Goal: Information Seeking & Learning: Understand process/instructions

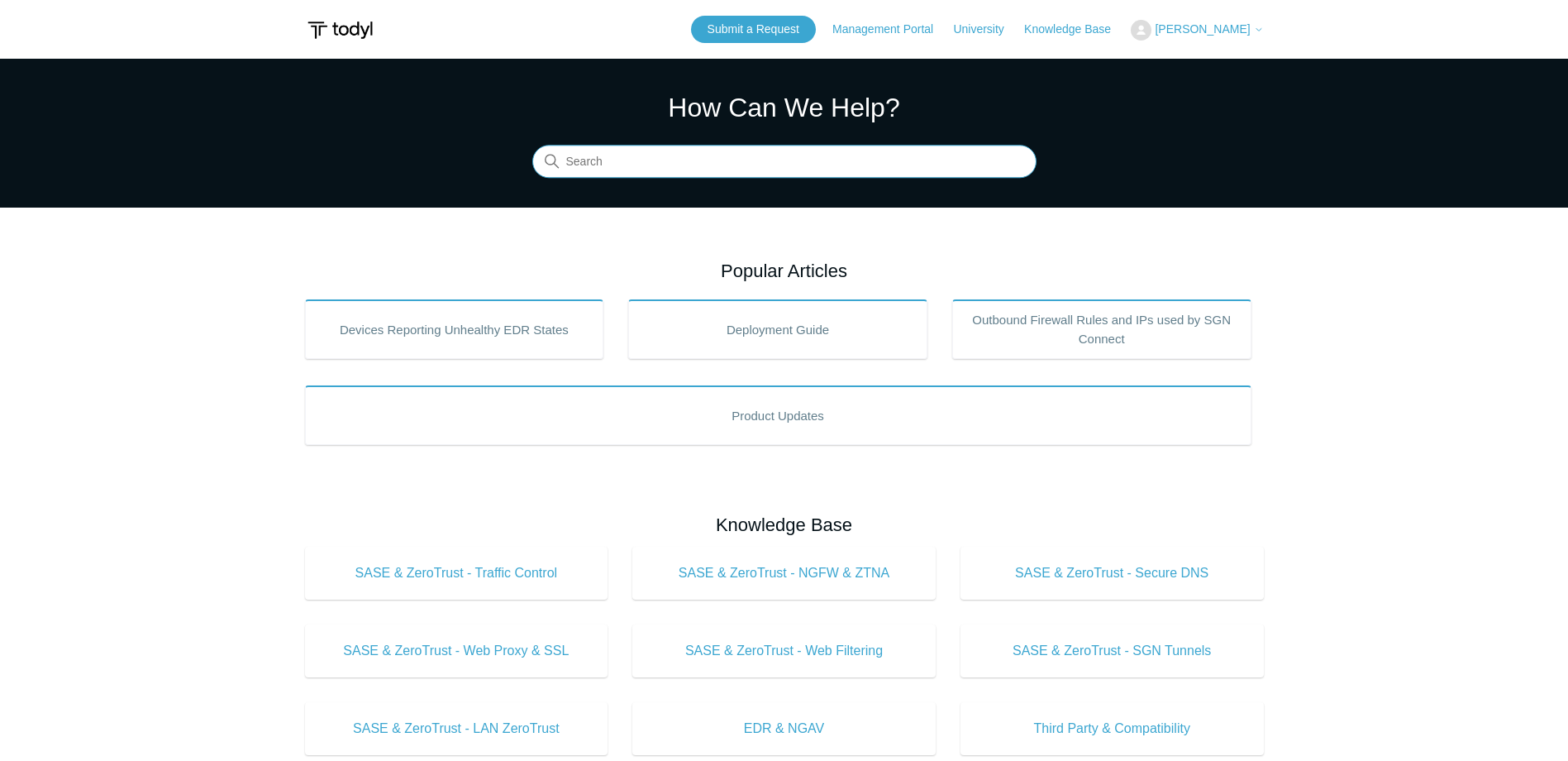
click at [629, 177] on input "Search" at bounding box center [785, 162] width 504 height 33
type input "uninstall ag"
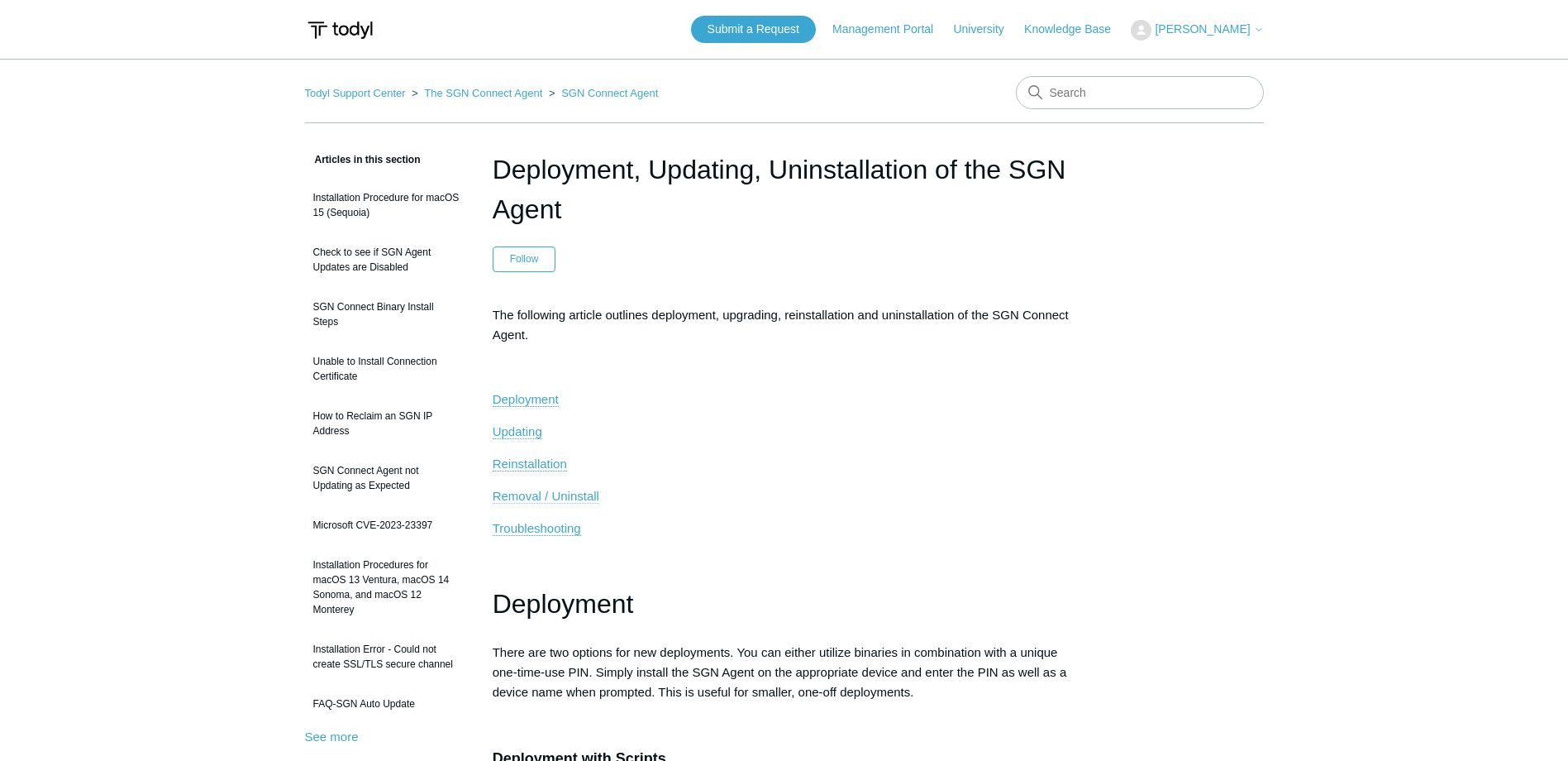
click at [547, 499] on span "Removal / Uninstall" at bounding box center [545, 496] width 106 height 14
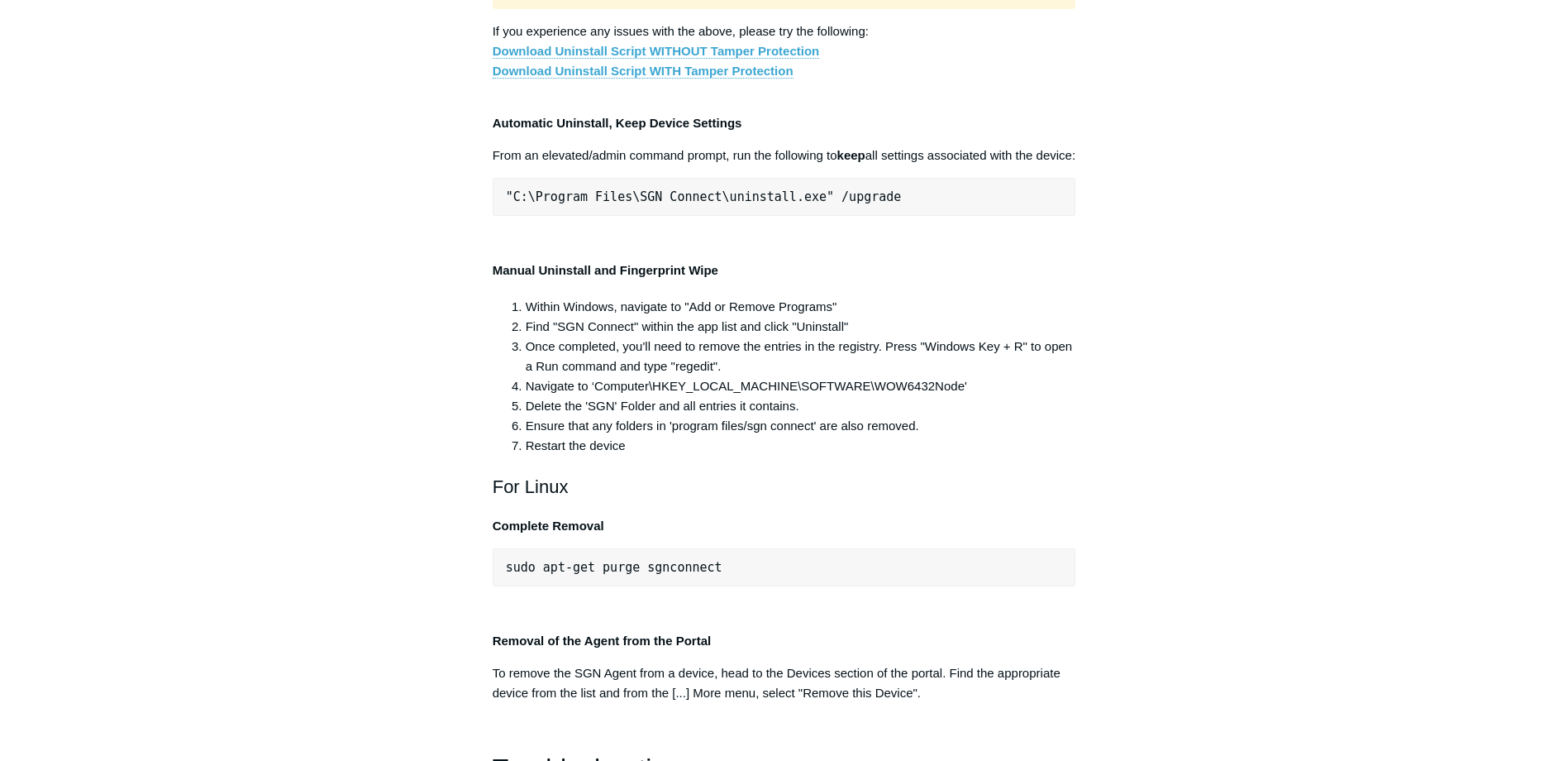
scroll to position [3338, 0]
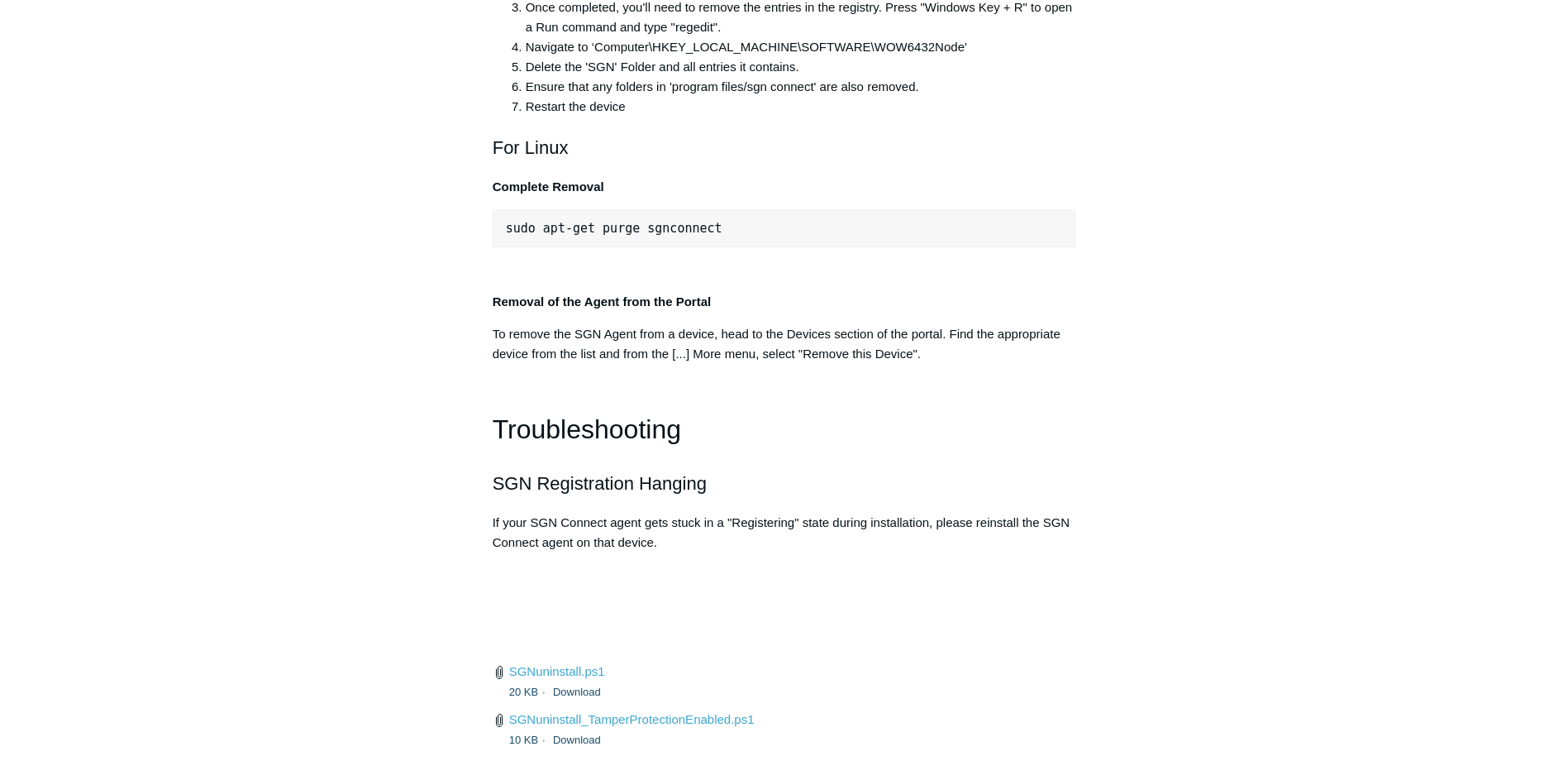
scroll to position [3491, 0]
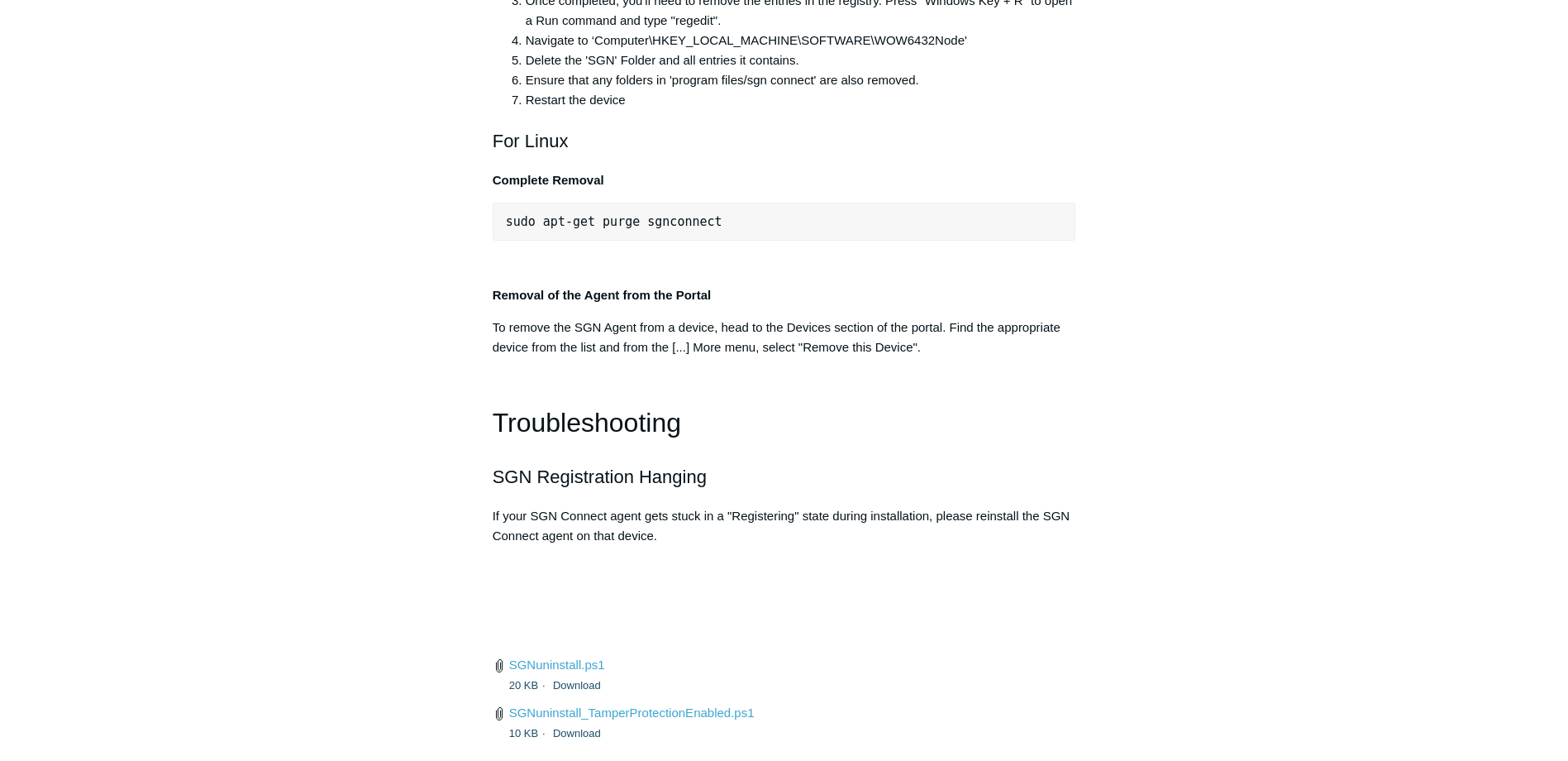
drag, startPoint x: 902, startPoint y: 505, endPoint x: 567, endPoint y: 507, distance: 335.0
copy span "am Files\SGN Connect\uninstall.exe" /upgrade"
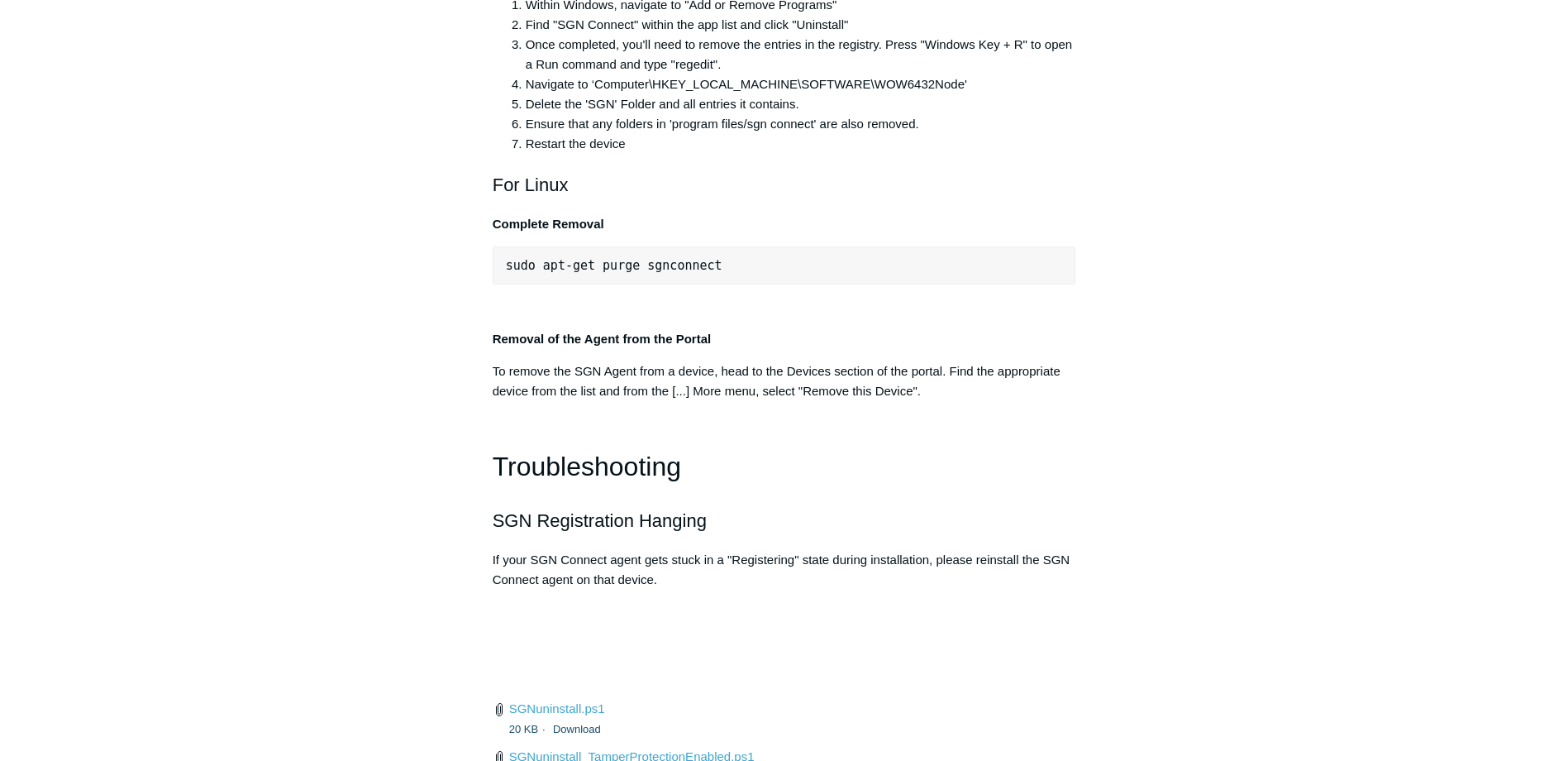
scroll to position [3409, 0]
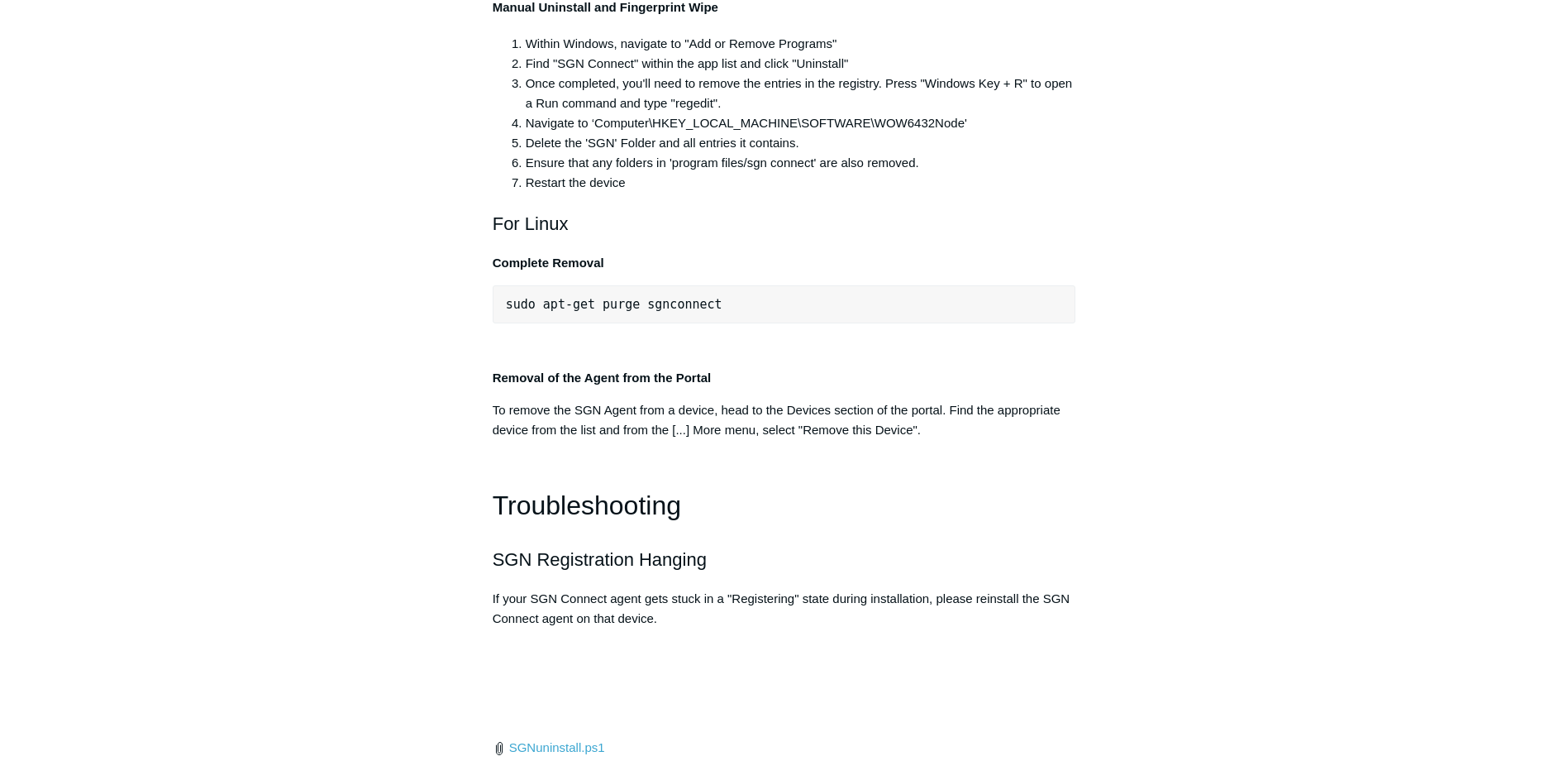
drag, startPoint x: 732, startPoint y: 445, endPoint x: 1149, endPoint y: 446, distance: 417.0
drag, startPoint x: 917, startPoint y: 593, endPoint x: 495, endPoint y: 604, distance: 422.1
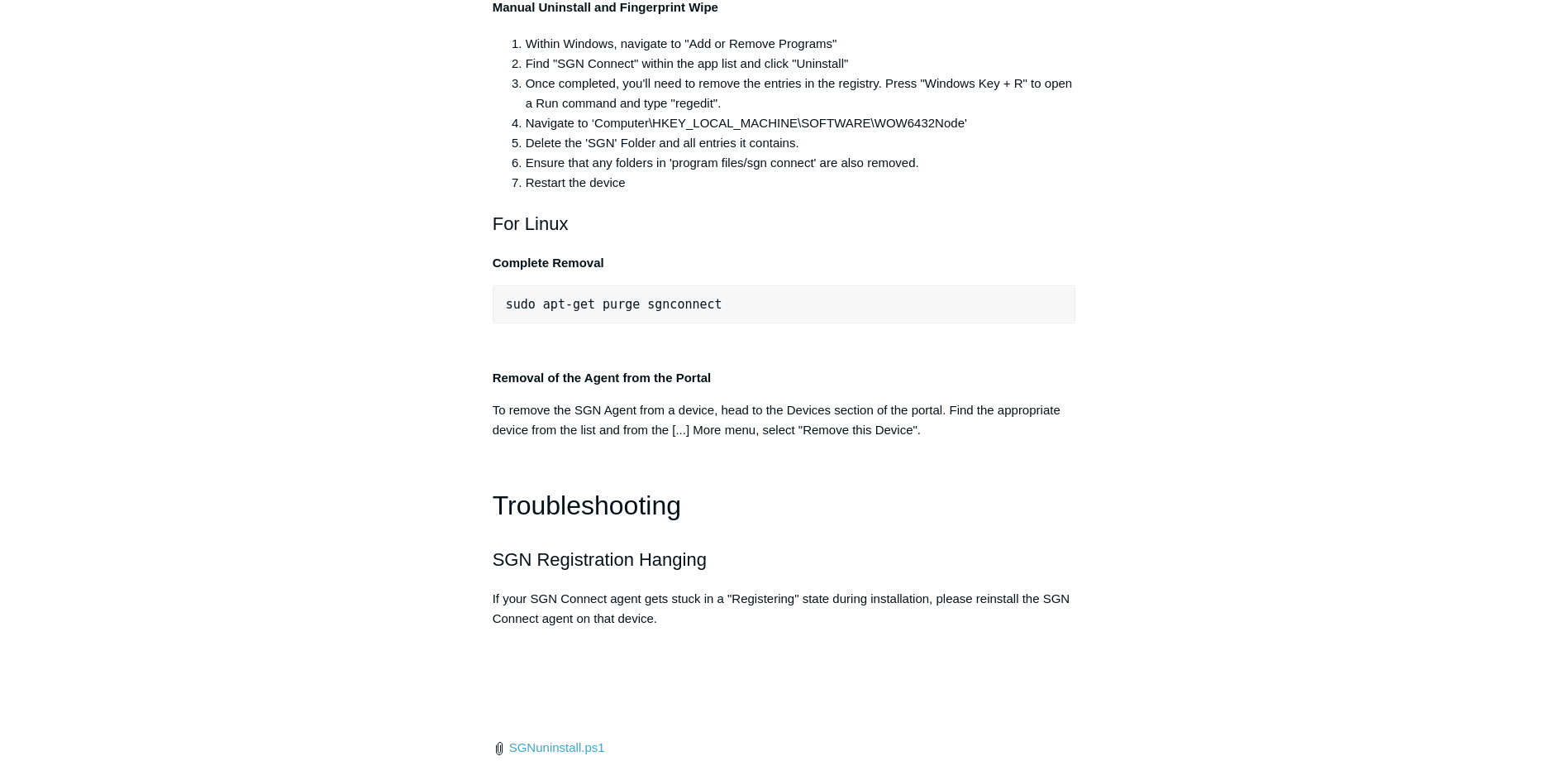
drag, startPoint x: 498, startPoint y: 159, endPoint x: 866, endPoint y: 163, distance: 368.0
drag, startPoint x: 866, startPoint y: 163, endPoint x: 732, endPoint y: 172, distance: 134.3
copy span ""C:\Program Files\SGN Connect\uninstall.exe""
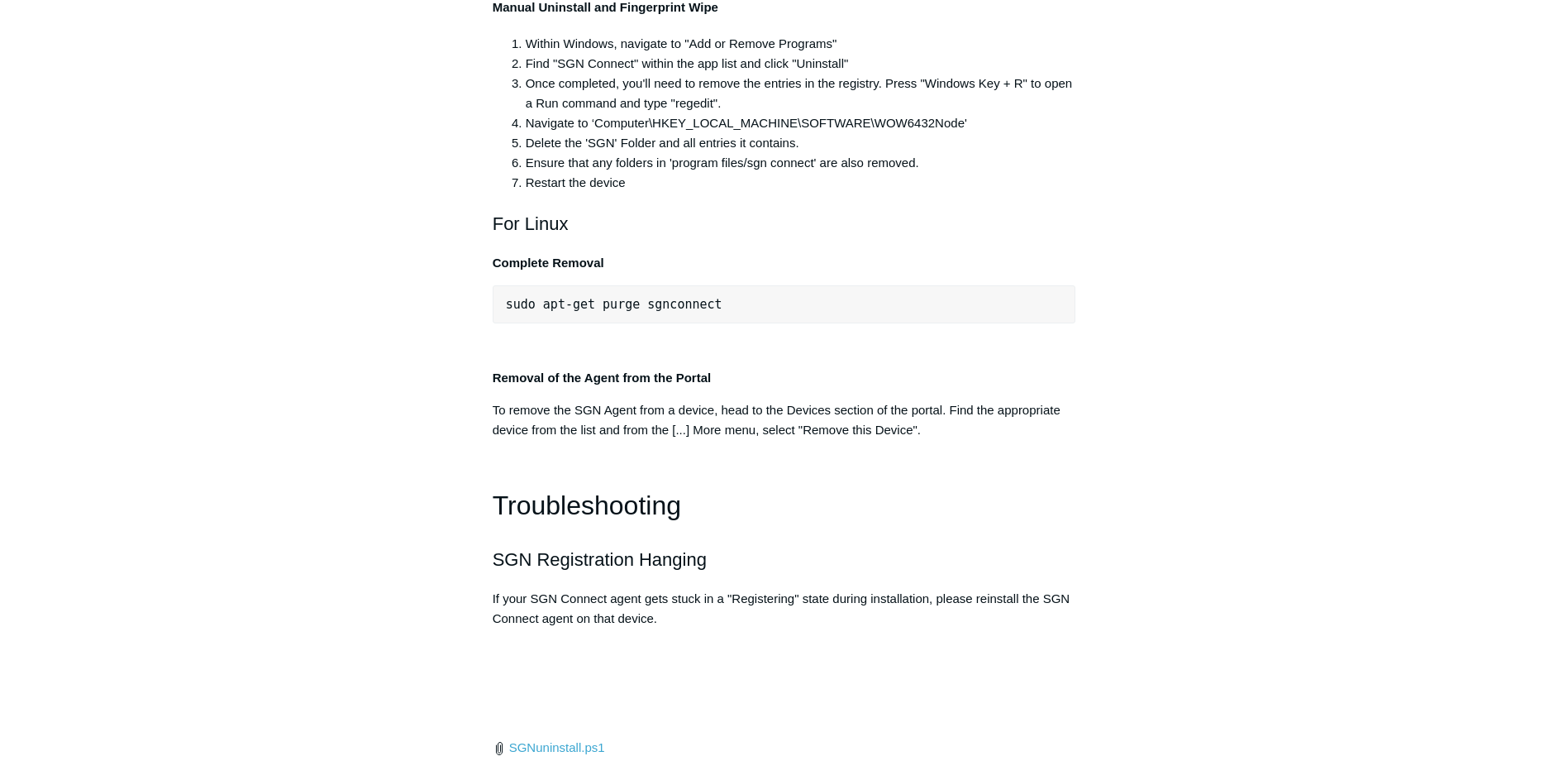
drag, startPoint x: 548, startPoint y: 112, endPoint x: 484, endPoint y: 41, distance: 95.6
copy div "Automatic Uninstall, Complete Wipe From an elevated/admin command prompt, run t…"
drag, startPoint x: 1321, startPoint y: 459, endPoint x: 1499, endPoint y: 471, distance: 178.4
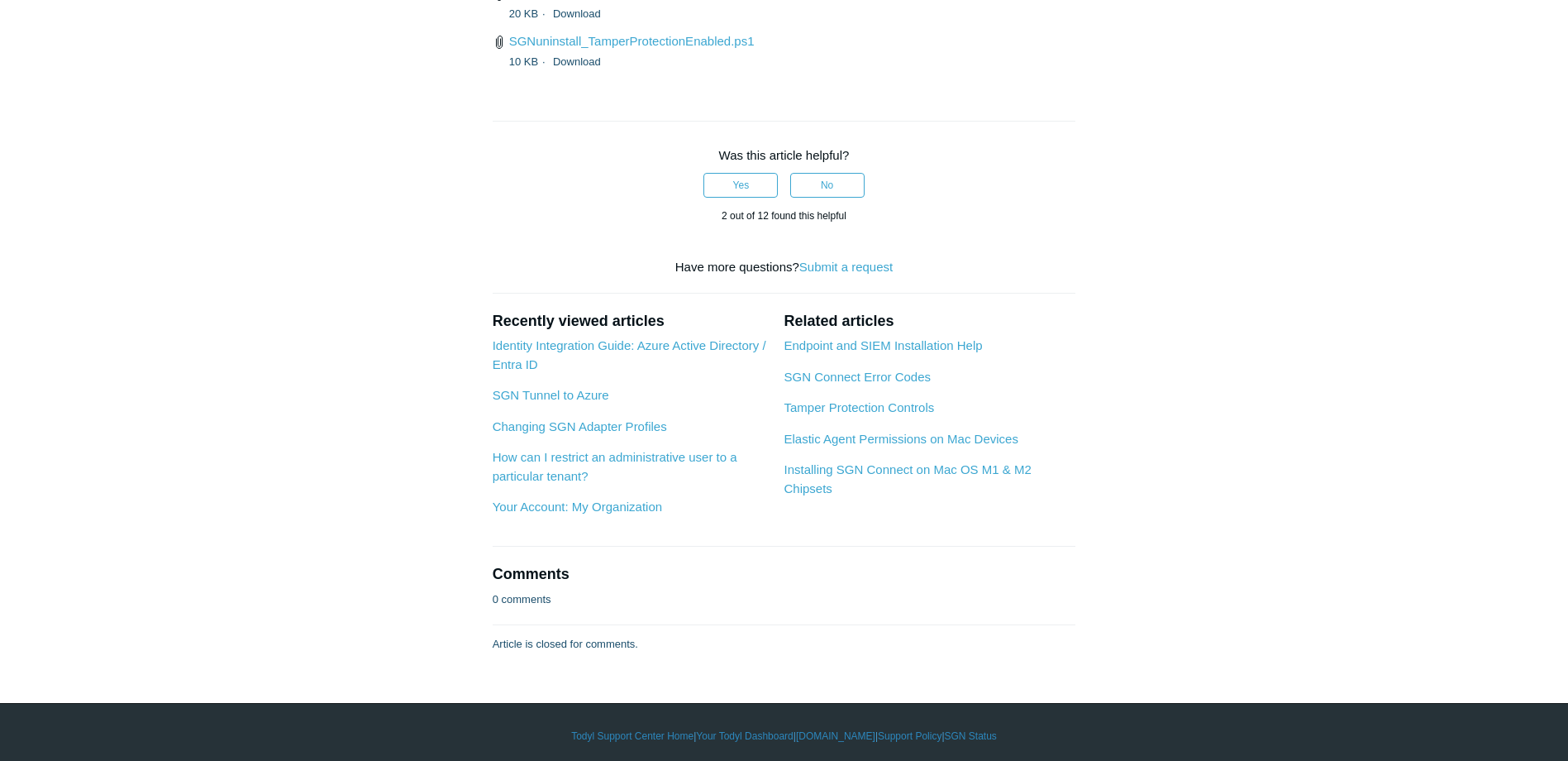
scroll to position [4361, 0]
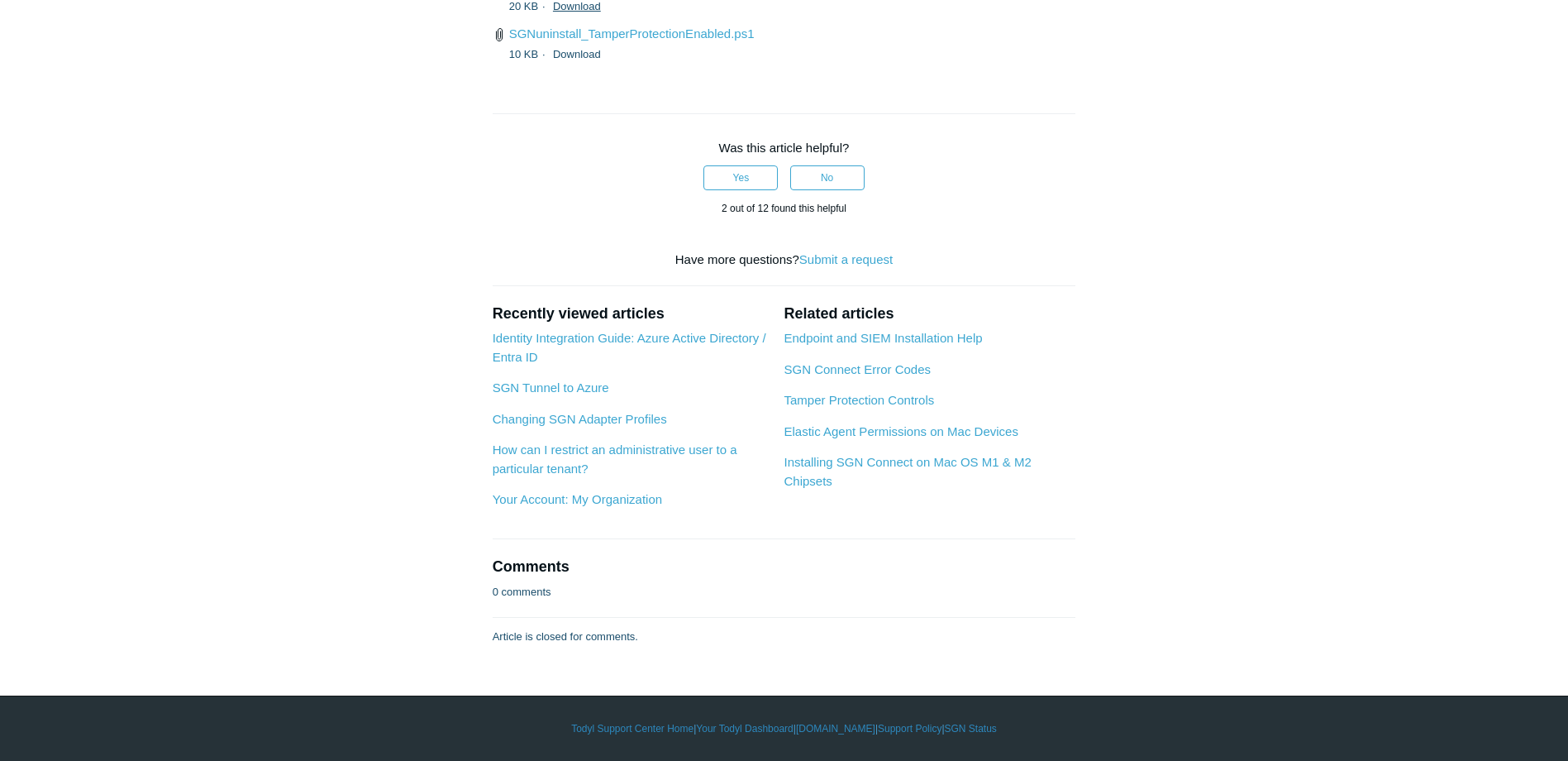
click at [566, 13] on link "Download" at bounding box center [577, 6] width 48 height 13
